Goal: Information Seeking & Learning: Learn about a topic

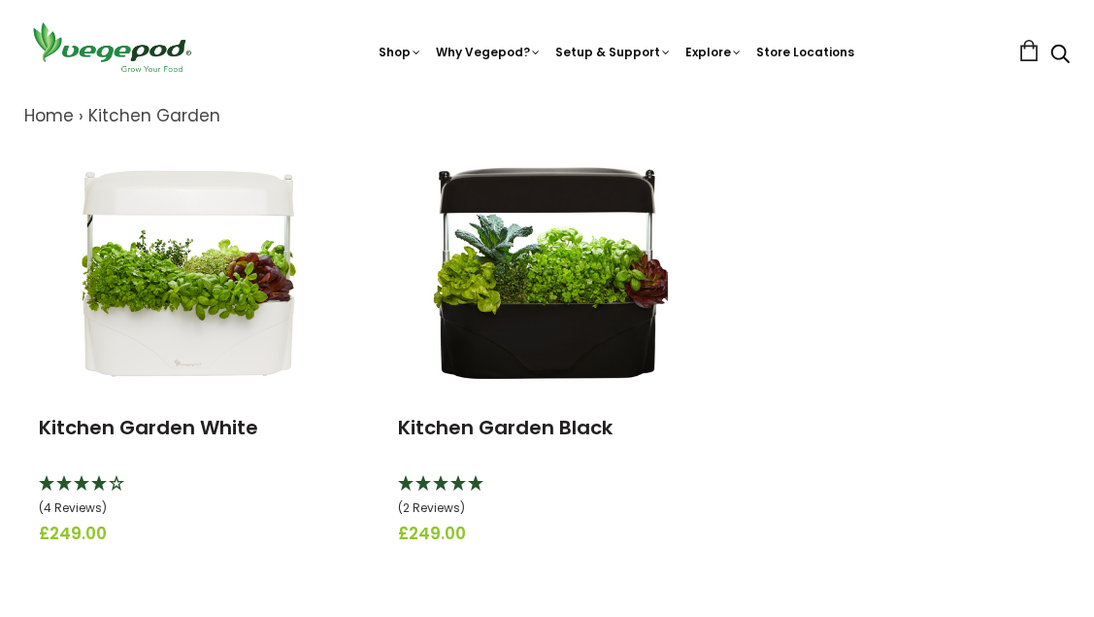
scroll to position [218, 0]
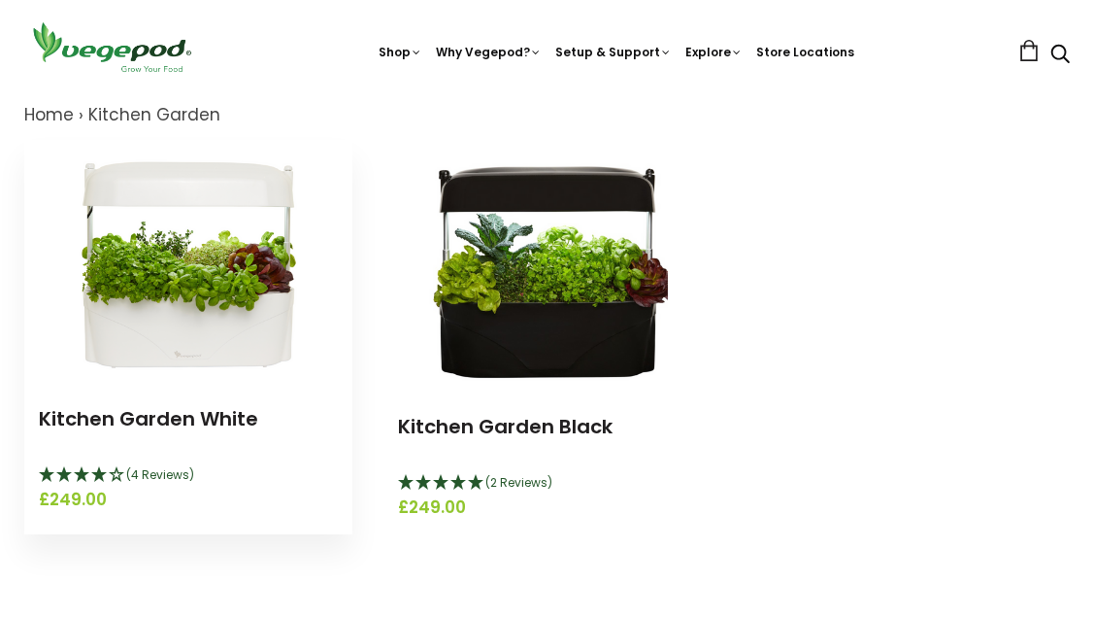
click at [210, 344] on img at bounding box center [188, 261] width 243 height 243
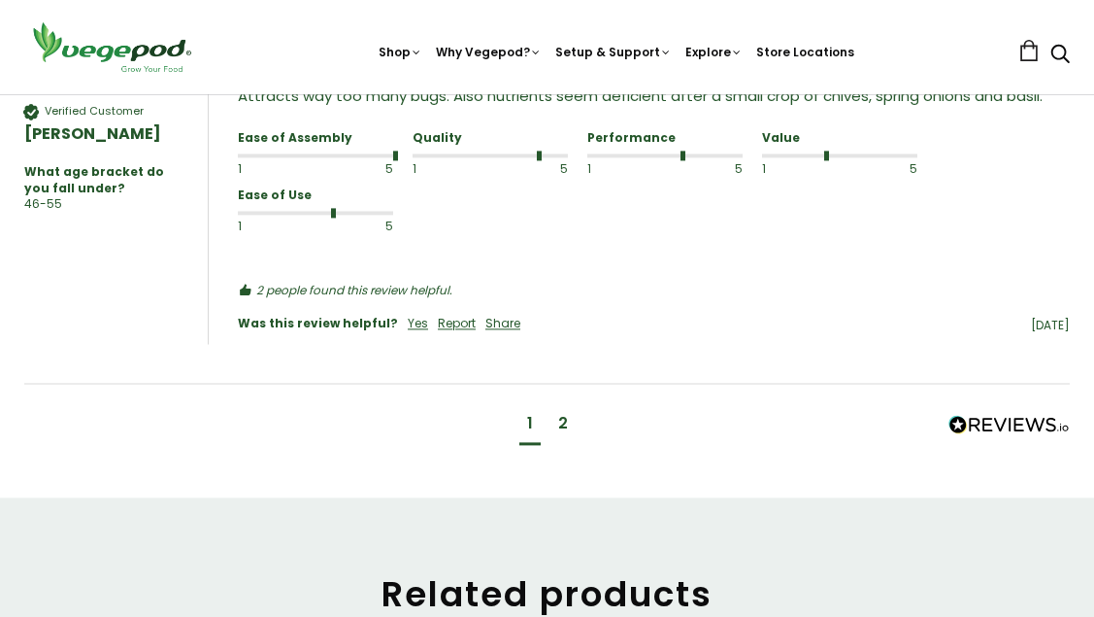
scroll to position [2362, 0]
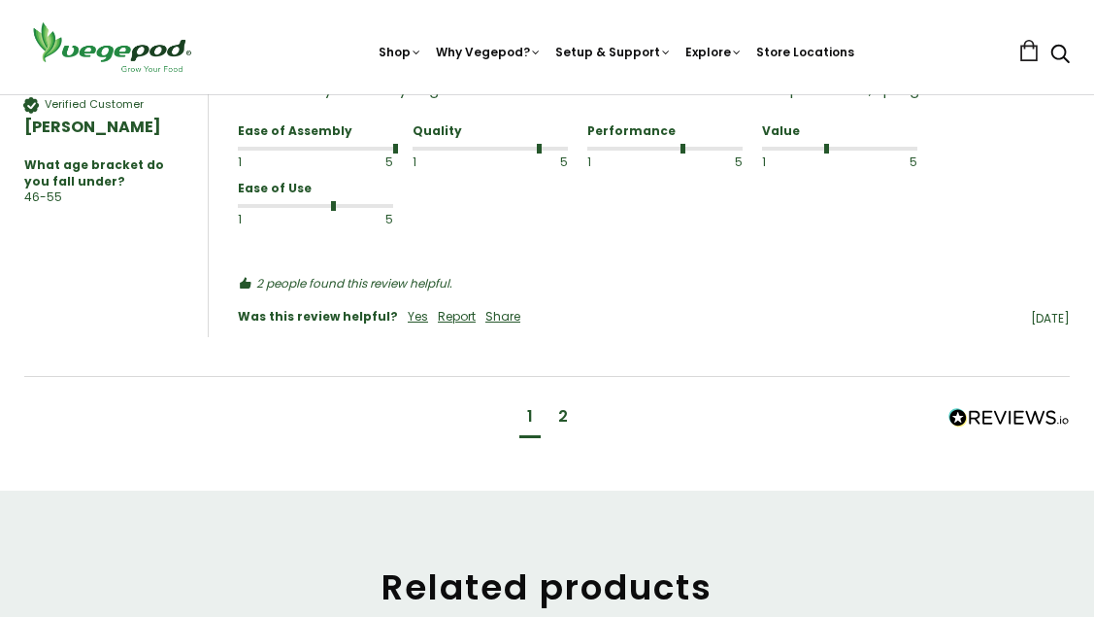
click at [562, 419] on div "2" at bounding box center [563, 416] width 10 height 21
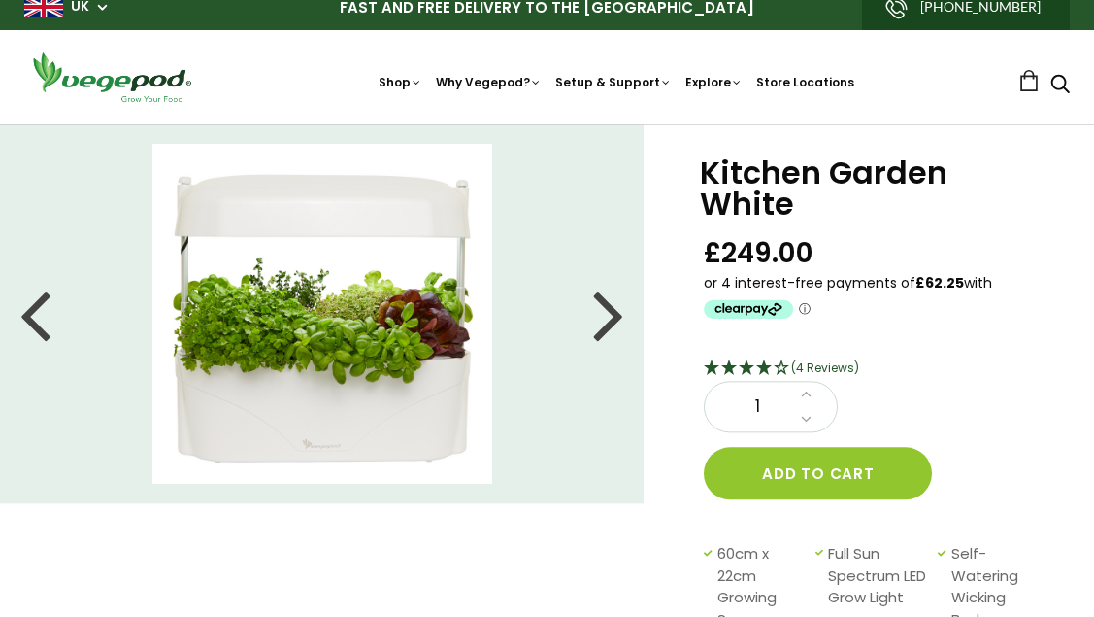
scroll to position [0, 0]
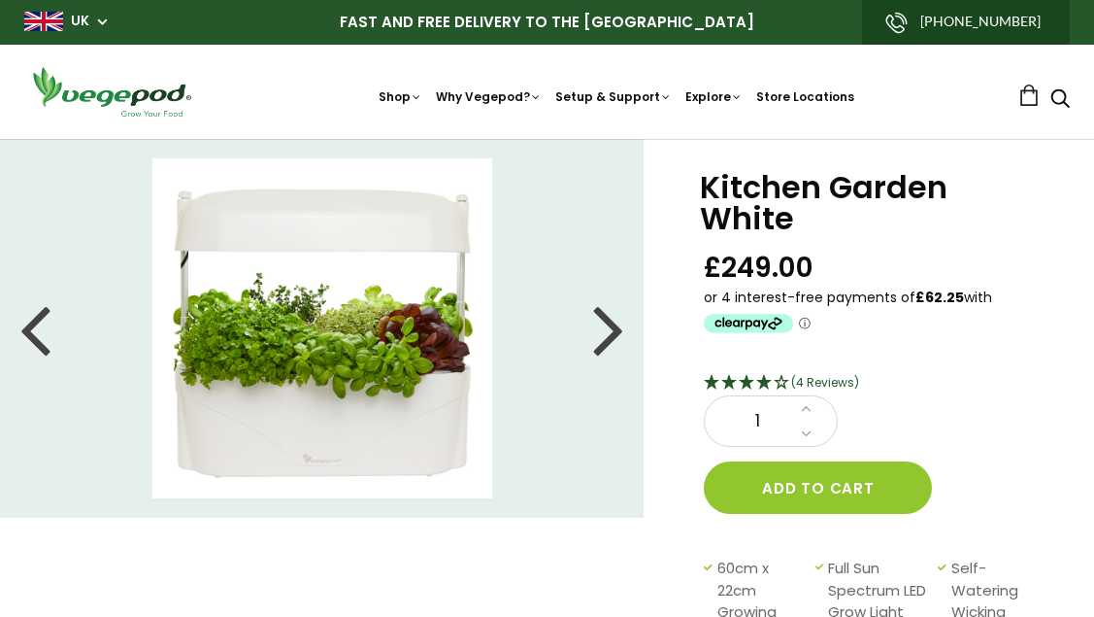
click at [609, 335] on div at bounding box center [608, 328] width 31 height 87
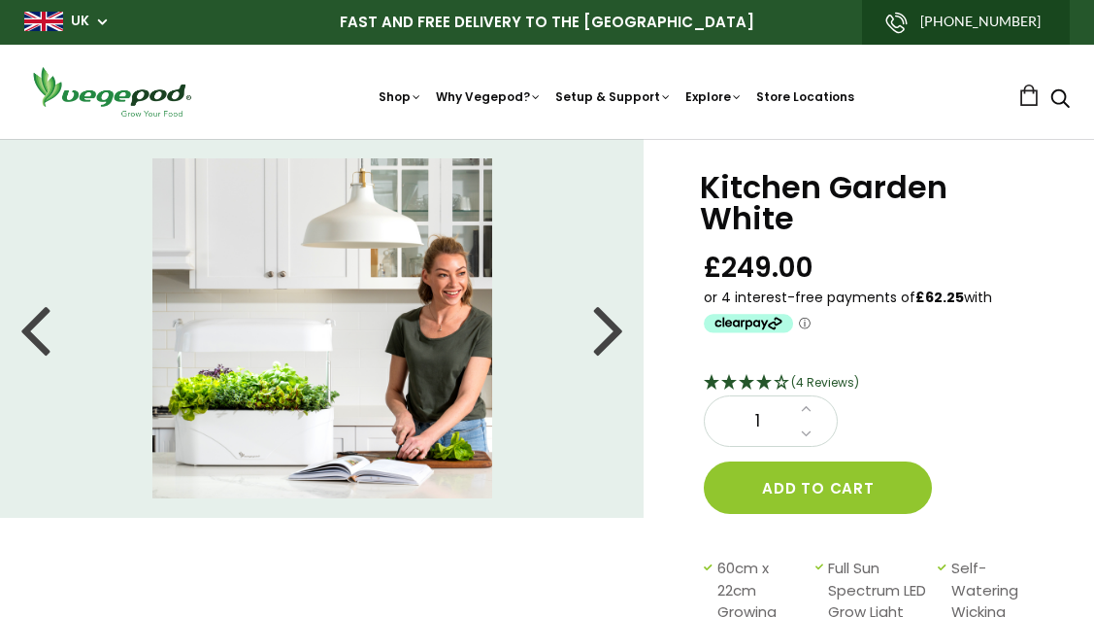
click at [609, 335] on div at bounding box center [608, 328] width 31 height 87
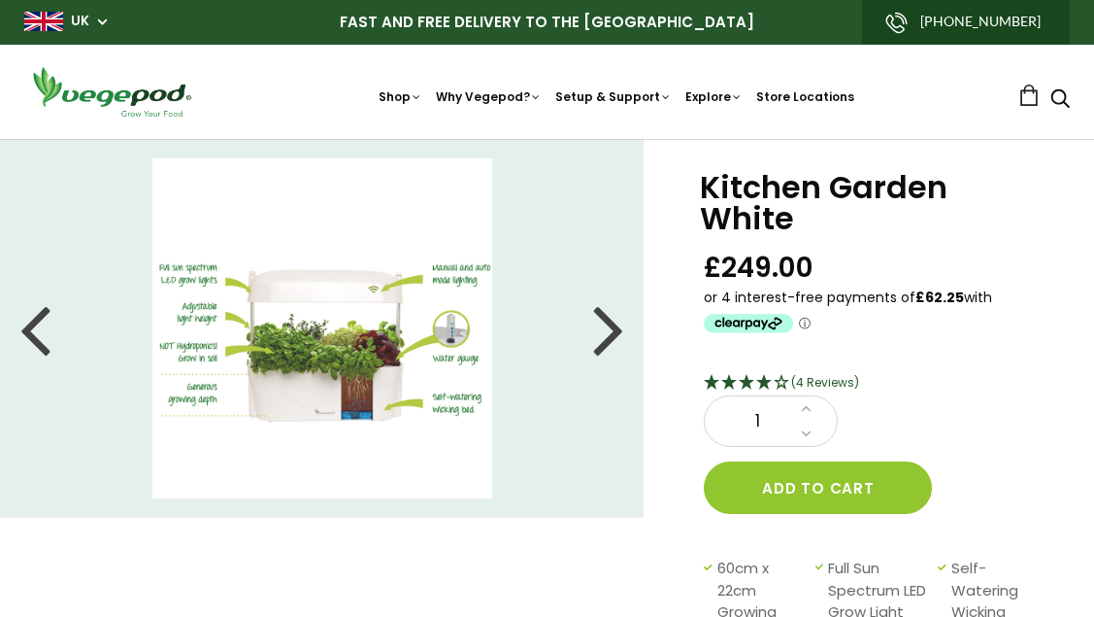
click at [610, 336] on div at bounding box center [608, 328] width 31 height 87
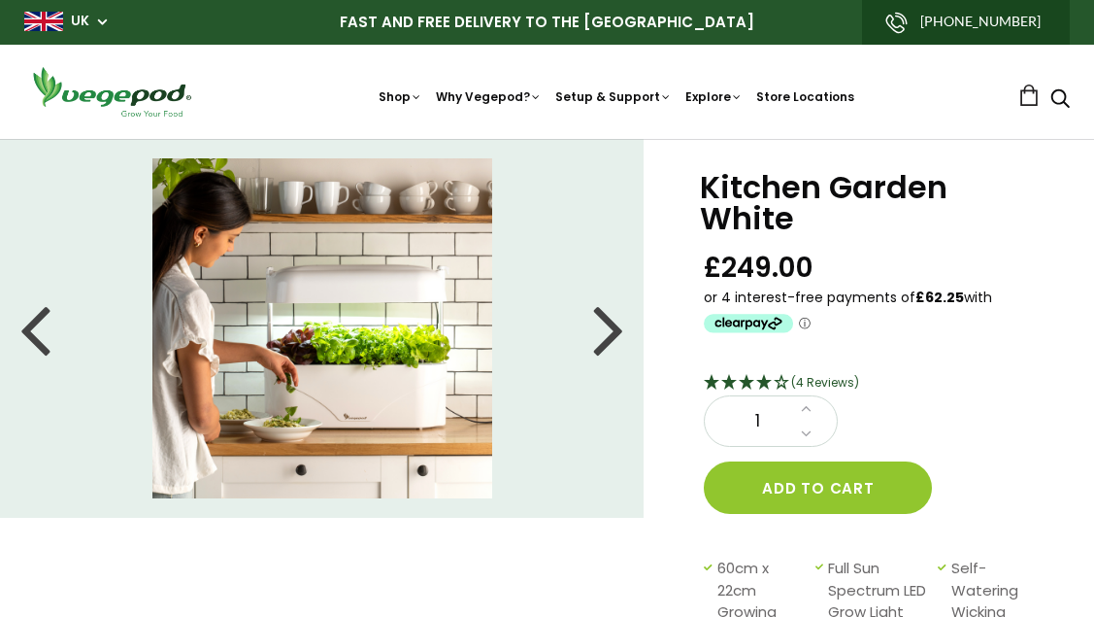
click at [610, 336] on div at bounding box center [608, 328] width 31 height 87
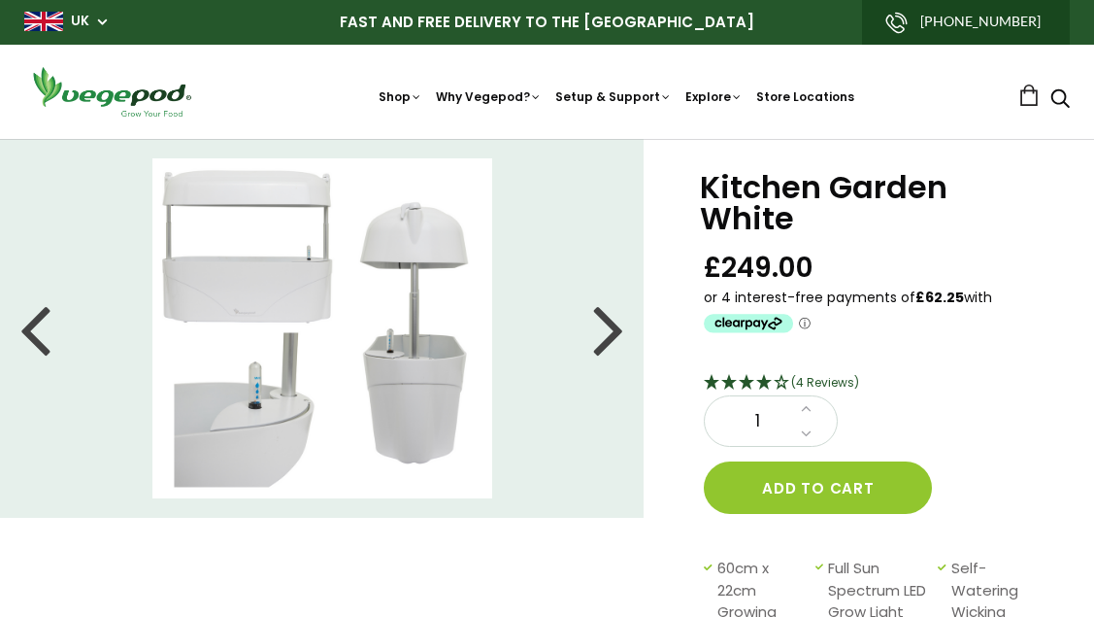
click at [610, 336] on div at bounding box center [608, 328] width 31 height 87
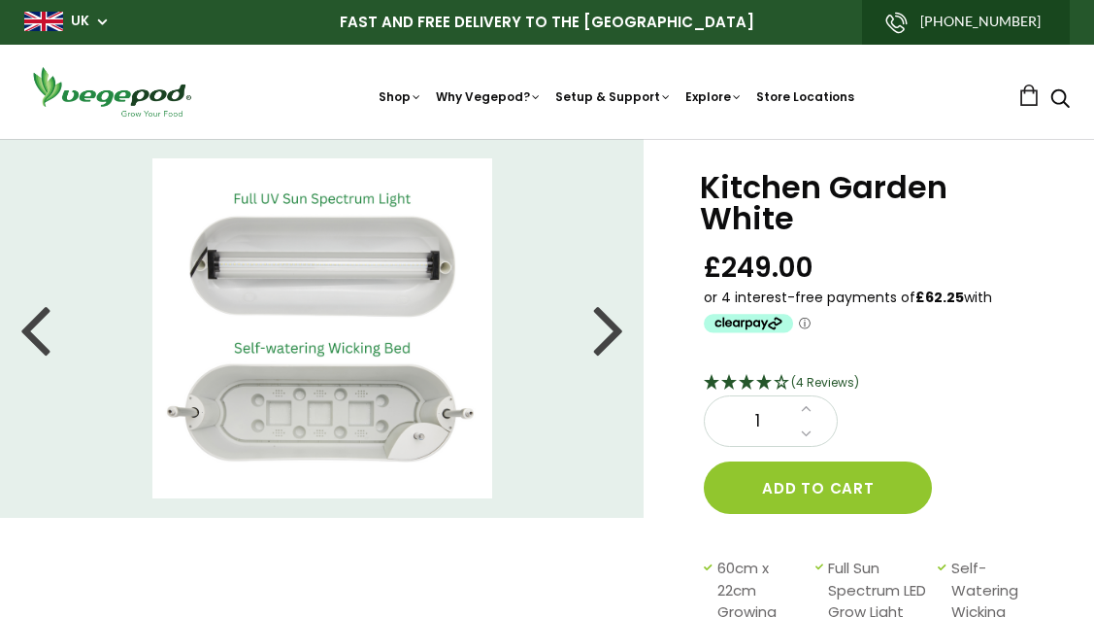
click at [610, 336] on div at bounding box center [608, 328] width 31 height 87
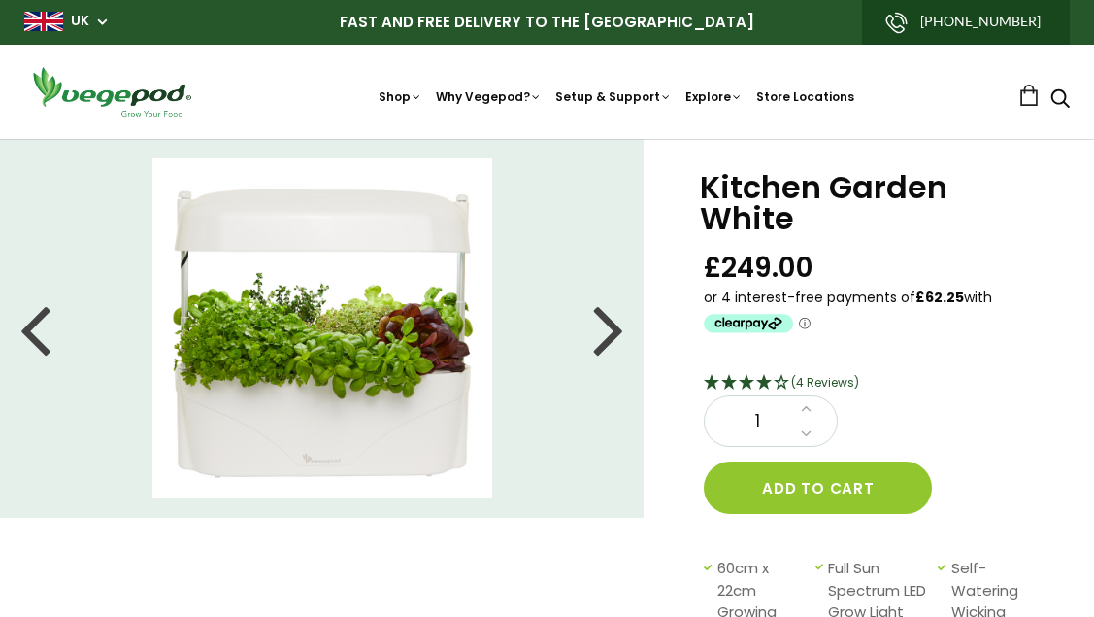
click at [610, 336] on div at bounding box center [608, 328] width 31 height 87
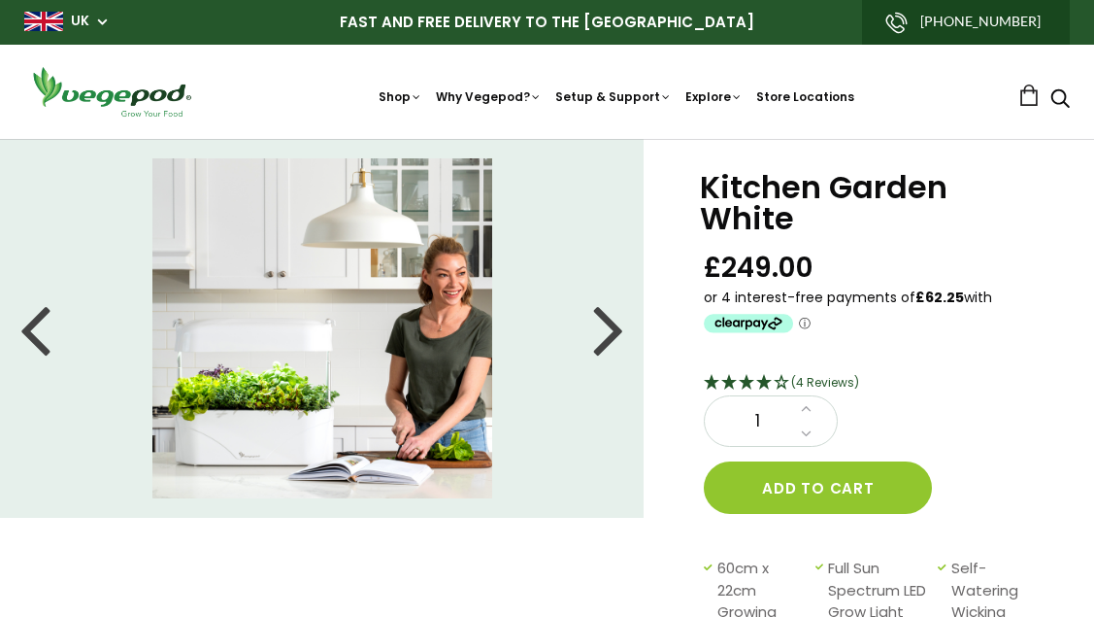
click at [610, 336] on div at bounding box center [608, 328] width 31 height 87
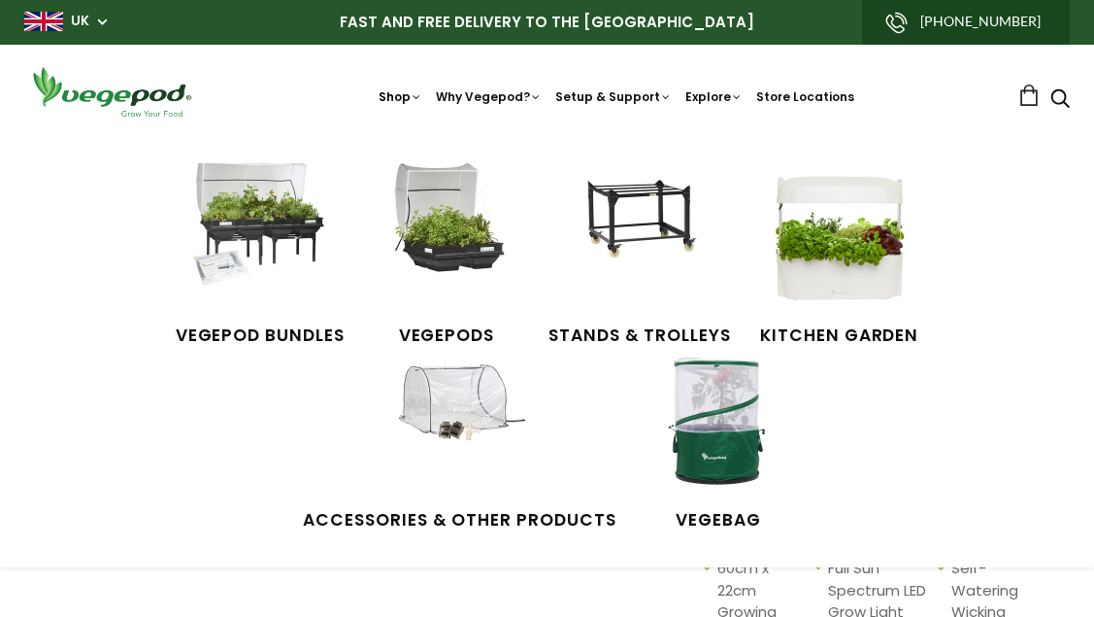
click at [379, 100] on link "Shop" at bounding box center [401, 118] width 44 height 60
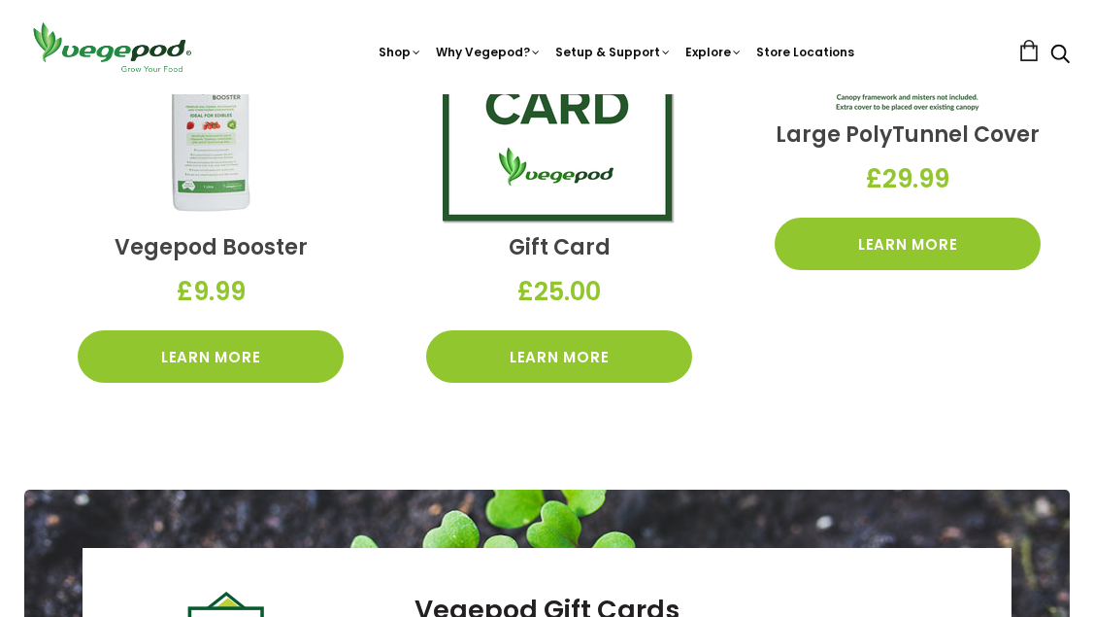
scroll to position [2719, 0]
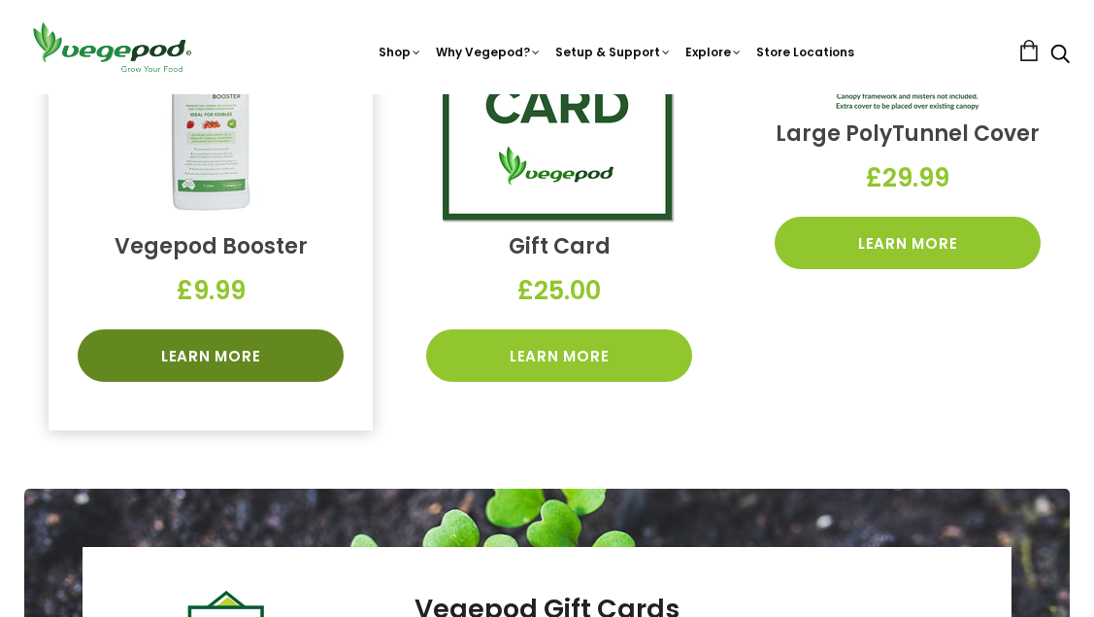
click at [207, 329] on link "Learn More" at bounding box center [211, 355] width 266 height 52
